Goal: Communication & Community: Answer question/provide support

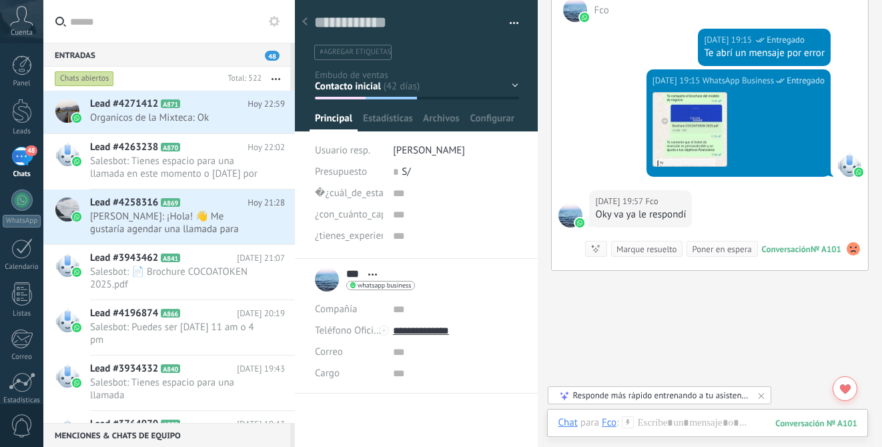
scroll to position [3928, 0]
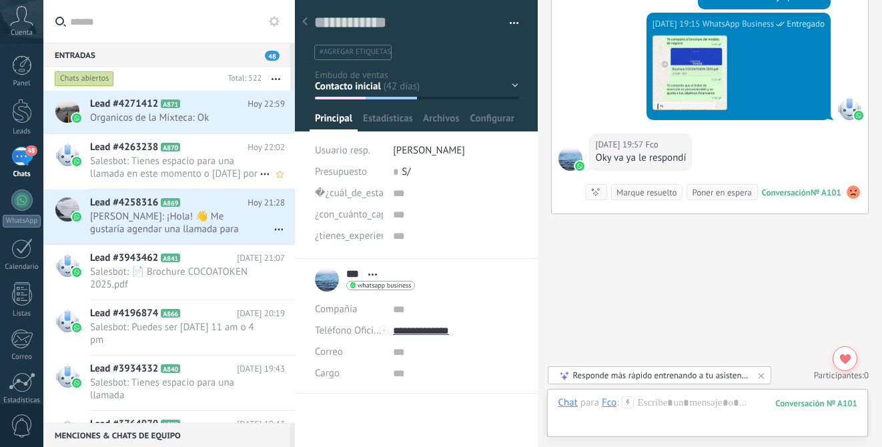
click at [220, 172] on span "Salesbot: Tienes espacio para una llamada en este momento o [DATE] por la [DATE…" at bounding box center [175, 167] width 170 height 25
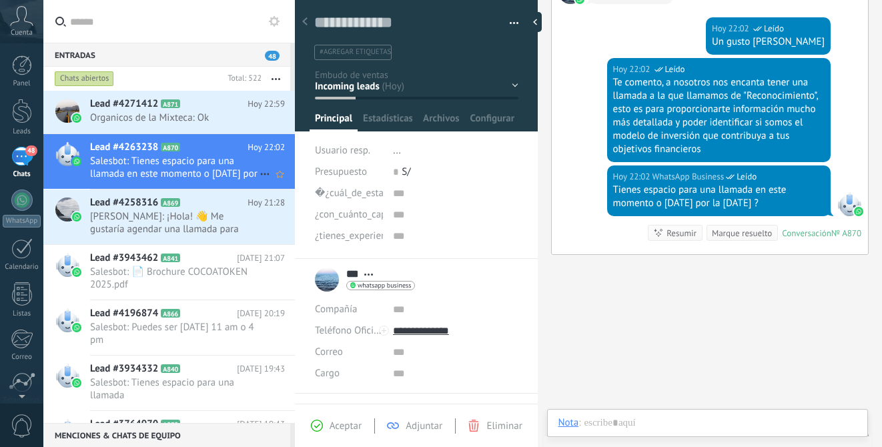
scroll to position [20, 0]
click at [218, 220] on span "[PERSON_NAME]: ¡Hola! 👋 Me gustaría agendar una llamada para saber cómo puedo i…" at bounding box center [175, 222] width 170 height 25
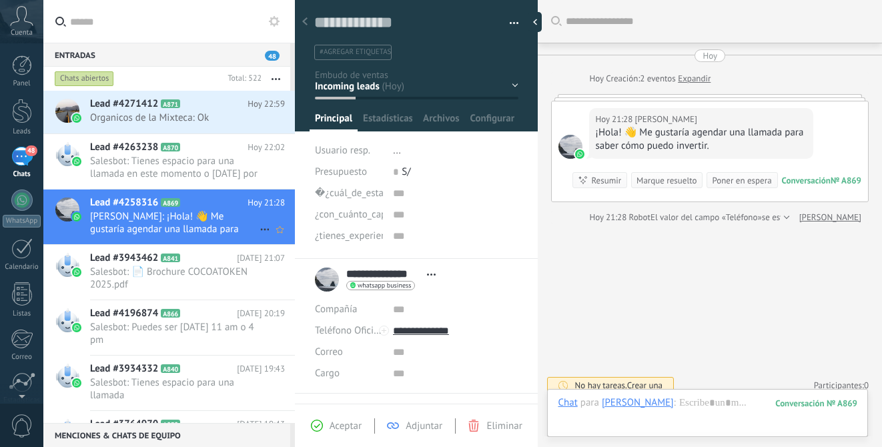
scroll to position [10, 0]
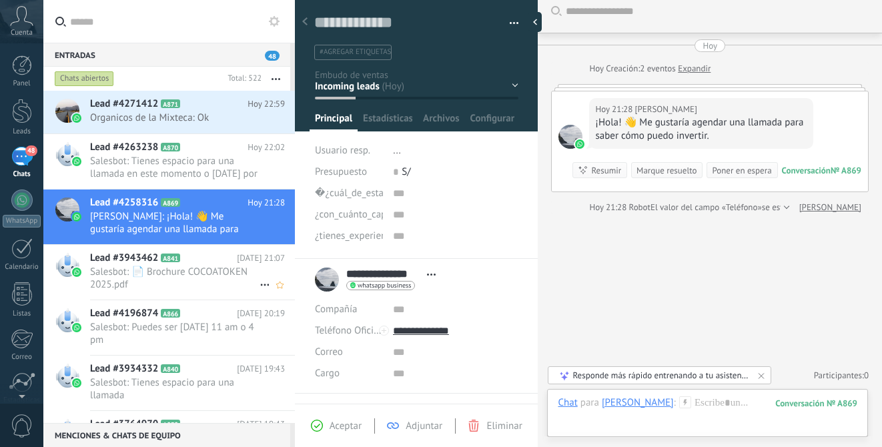
click at [189, 274] on span "Salesbot: 📄 Brochure COCOATOKEN 2025.pdf" at bounding box center [175, 278] width 170 height 25
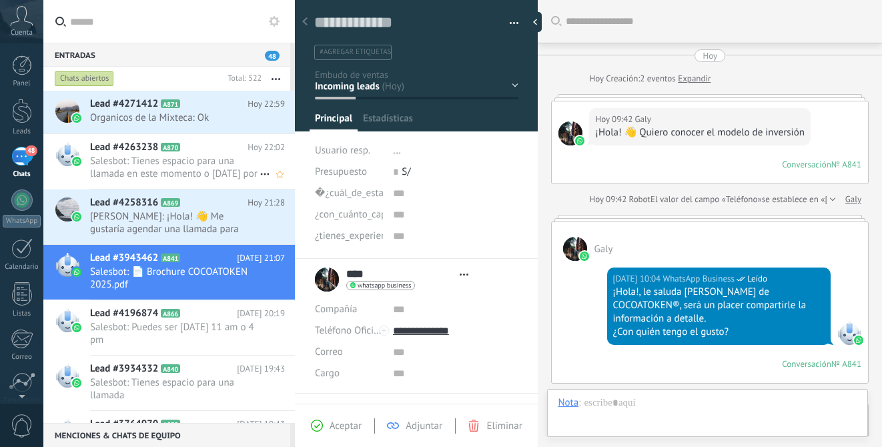
click at [196, 160] on span "Salesbot: Tienes espacio para una llamada en este momento o [DATE] por la [DATE…" at bounding box center [175, 167] width 170 height 25
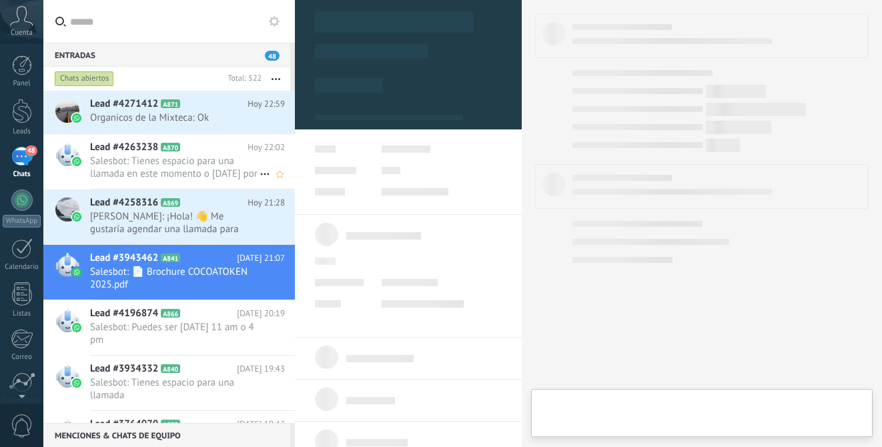
scroll to position [20, 0]
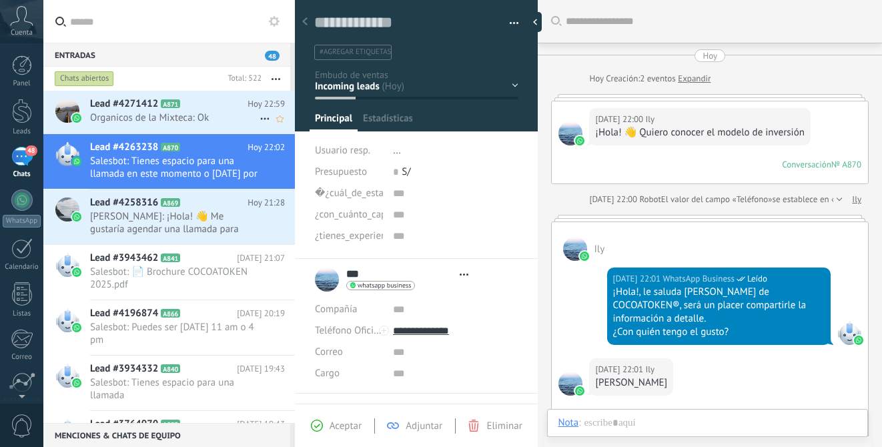
type textarea "**********"
